Goal: Task Accomplishment & Management: Manage account settings

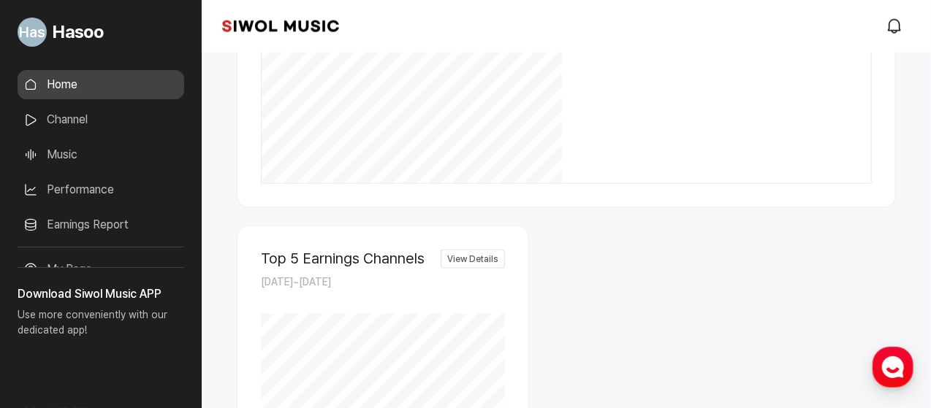
scroll to position [974, 0]
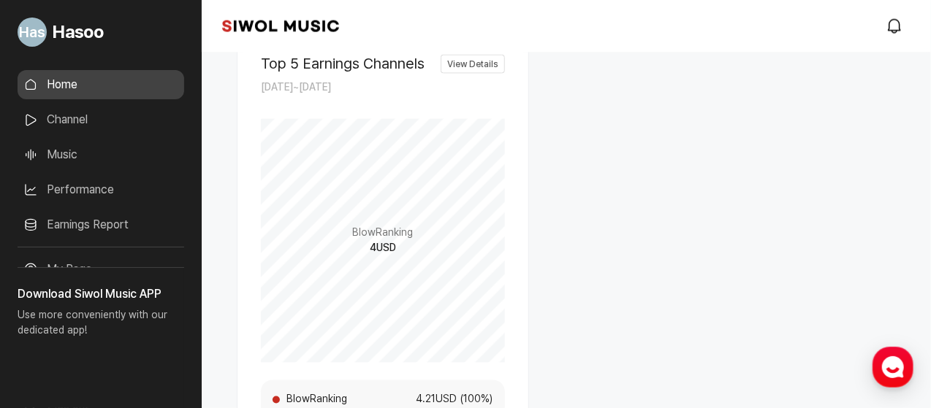
click at [69, 110] on link "Channel" at bounding box center [101, 119] width 167 height 29
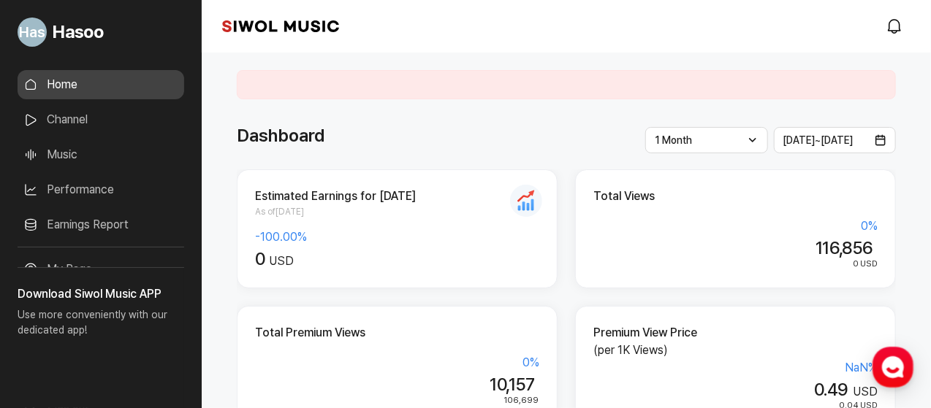
scroll to position [164, 0]
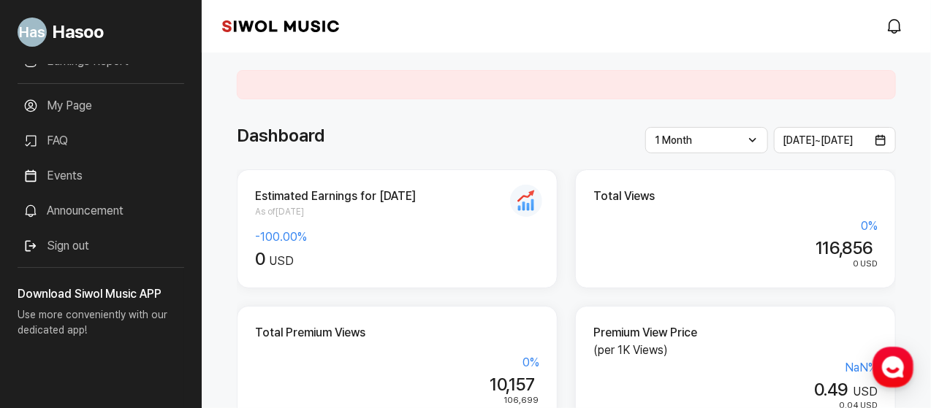
click at [80, 245] on button "Sign out" at bounding box center [56, 246] width 77 height 29
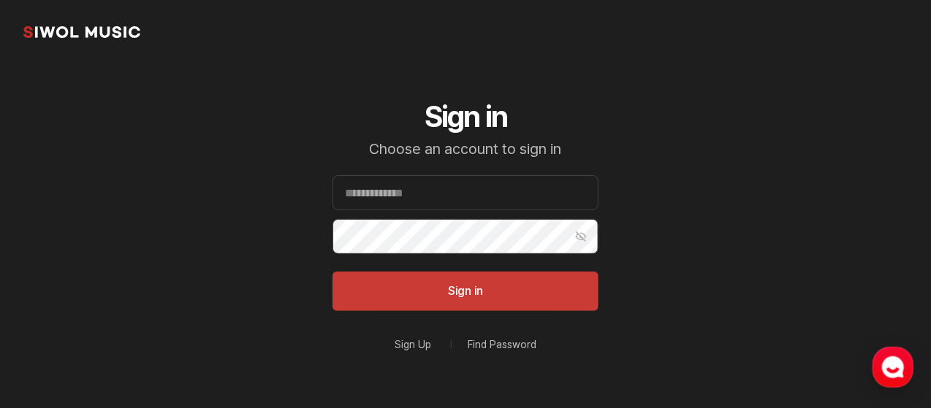
scroll to position [58, 0]
